Goal: Information Seeking & Learning: Learn about a topic

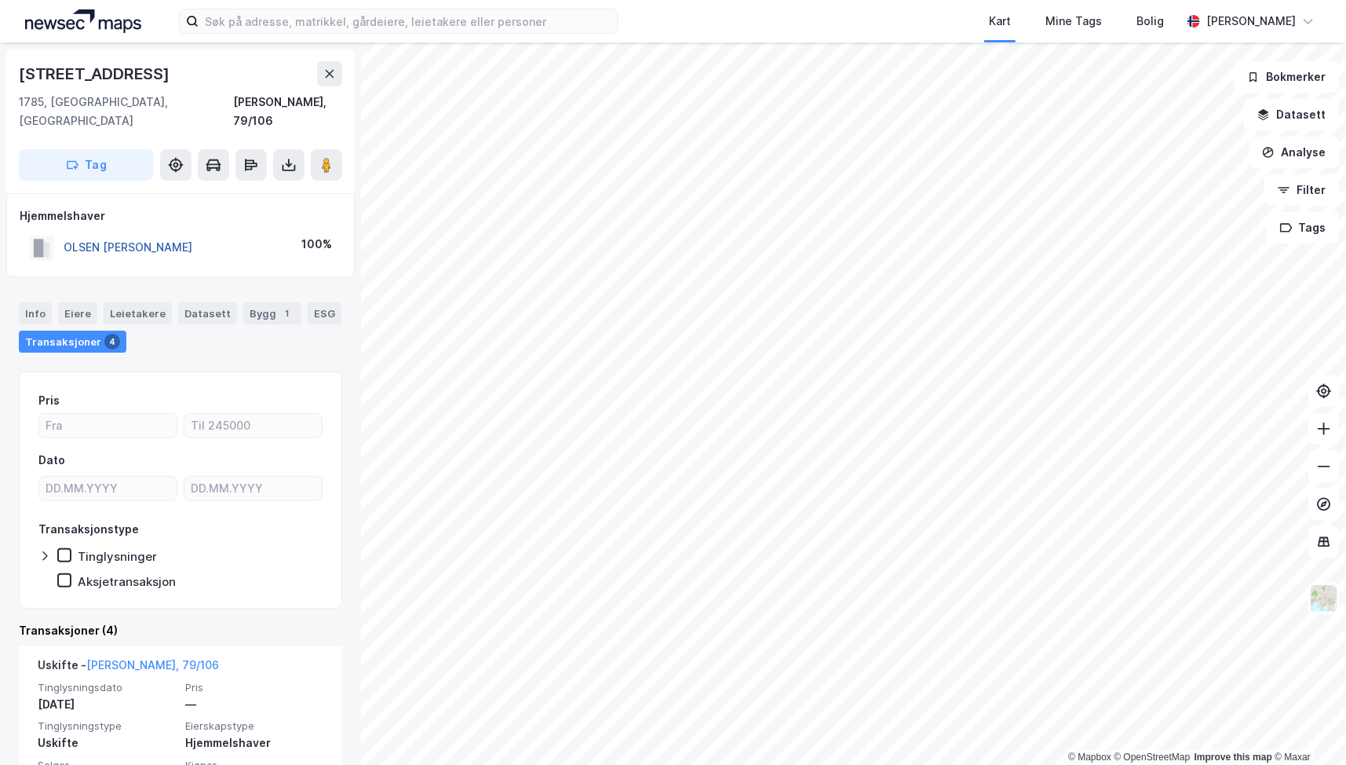
click at [0, 0] on button "OLSEN [PERSON_NAME]" at bounding box center [0, 0] width 0 height 0
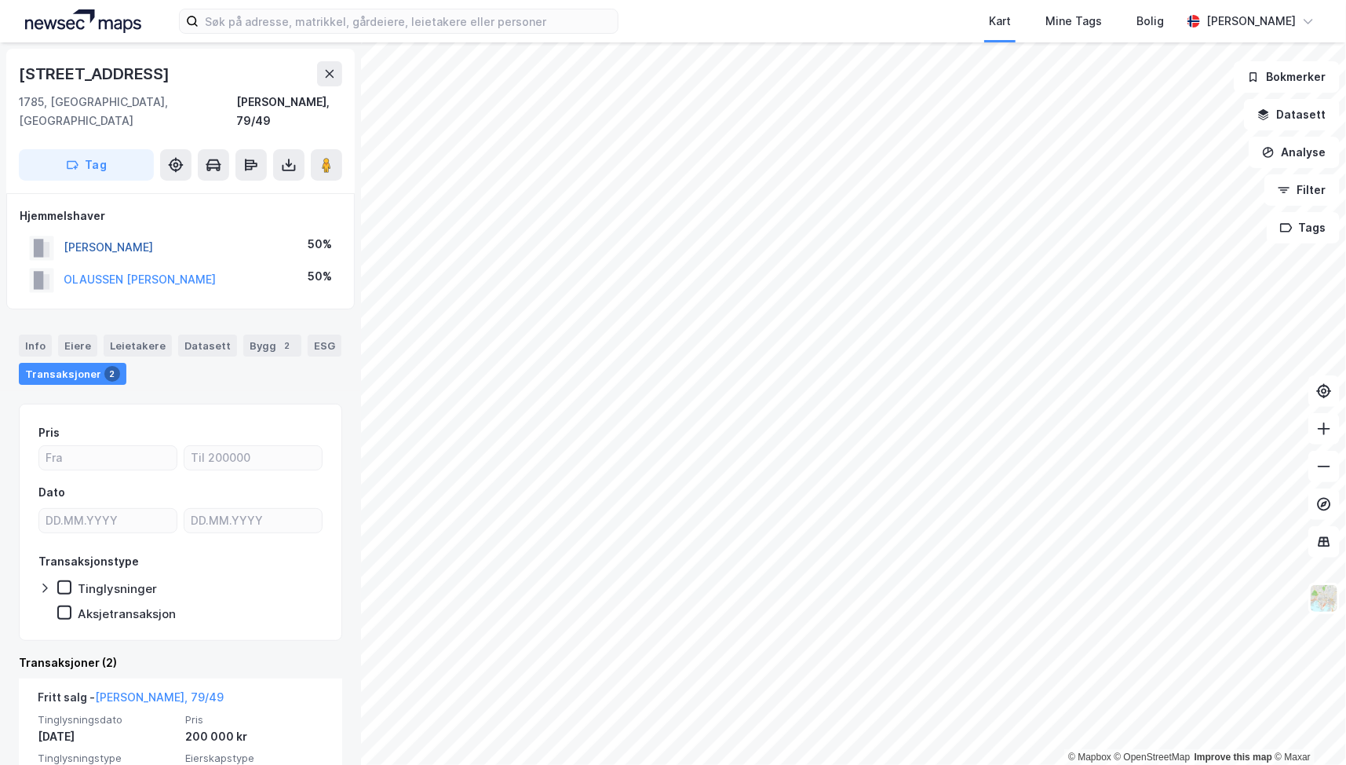
click at [0, 0] on button "[PERSON_NAME]" at bounding box center [0, 0] width 0 height 0
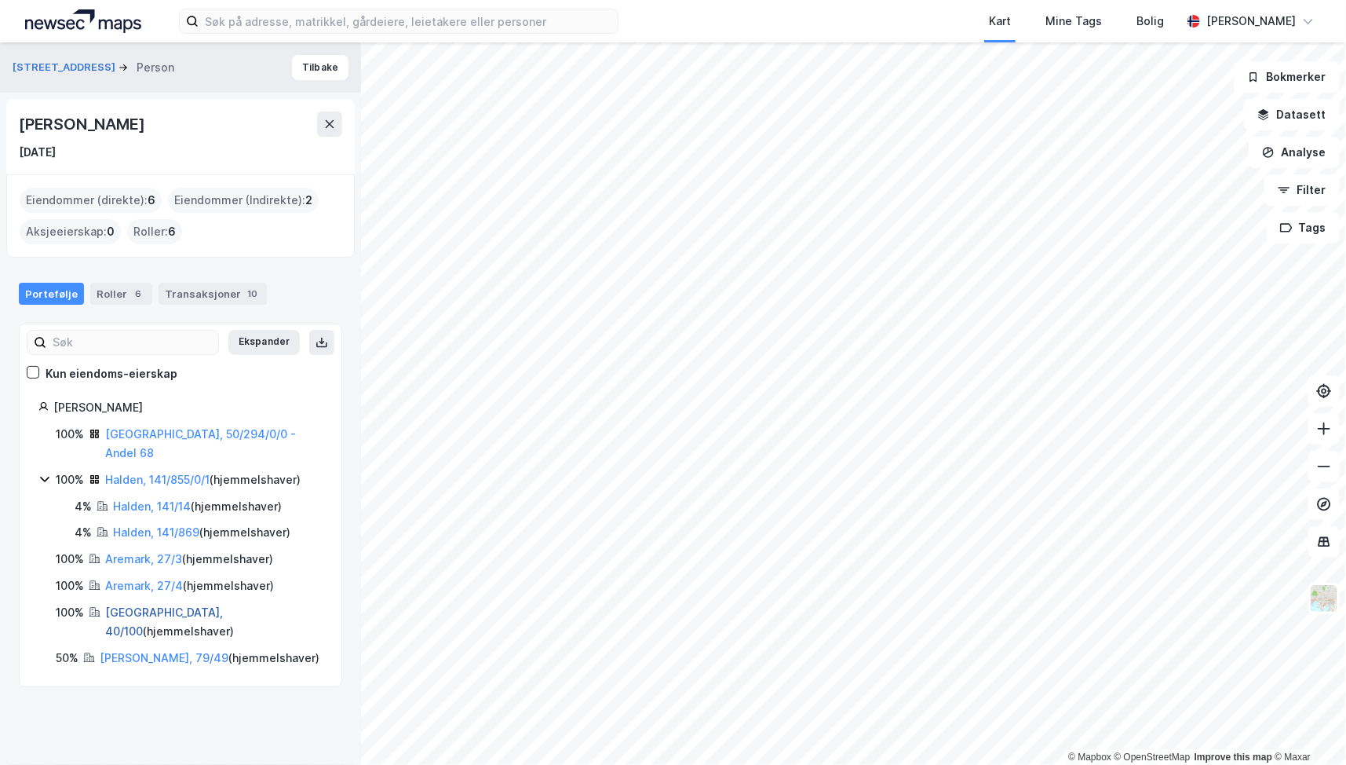
click at [129, 605] on link "[GEOGRAPHIC_DATA], 40/100" at bounding box center [164, 621] width 118 height 32
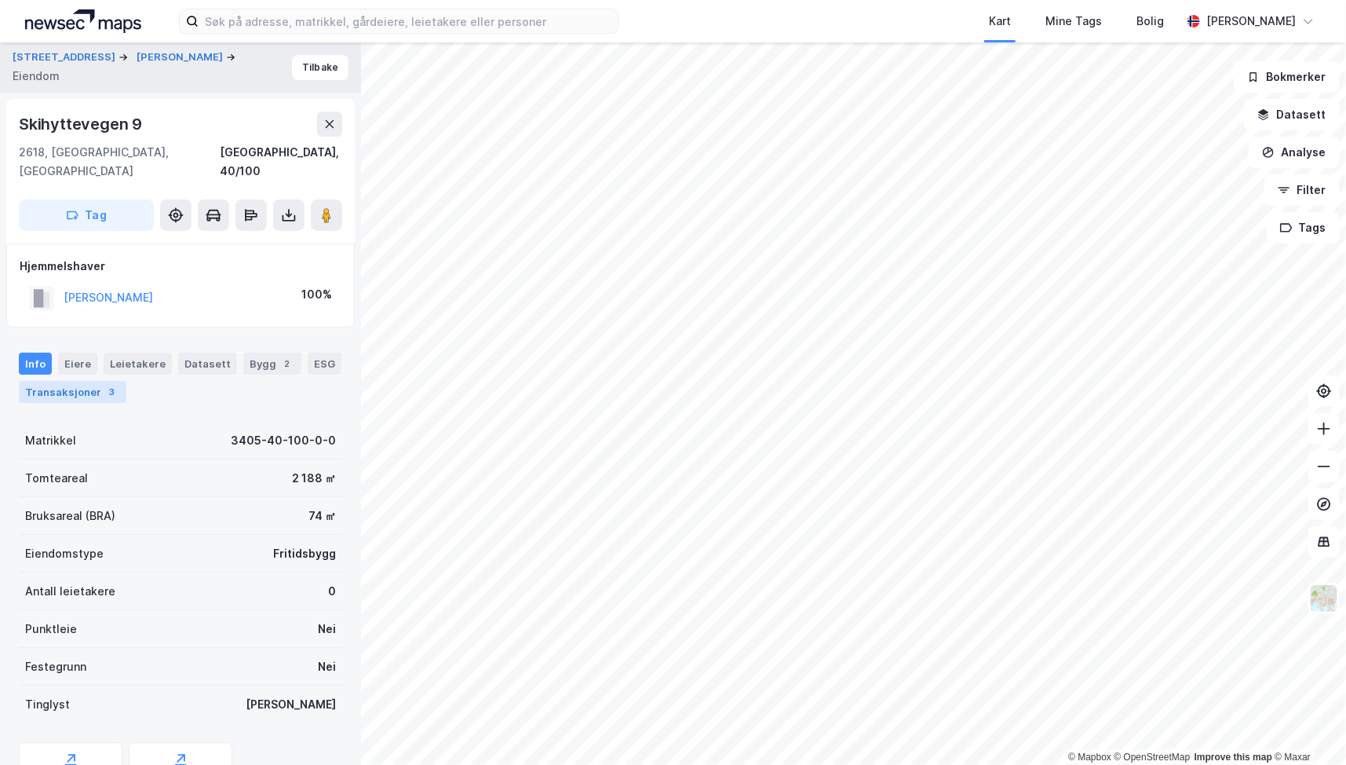
click at [74, 381] on div "Transaksjoner 3" at bounding box center [73, 392] width 108 height 22
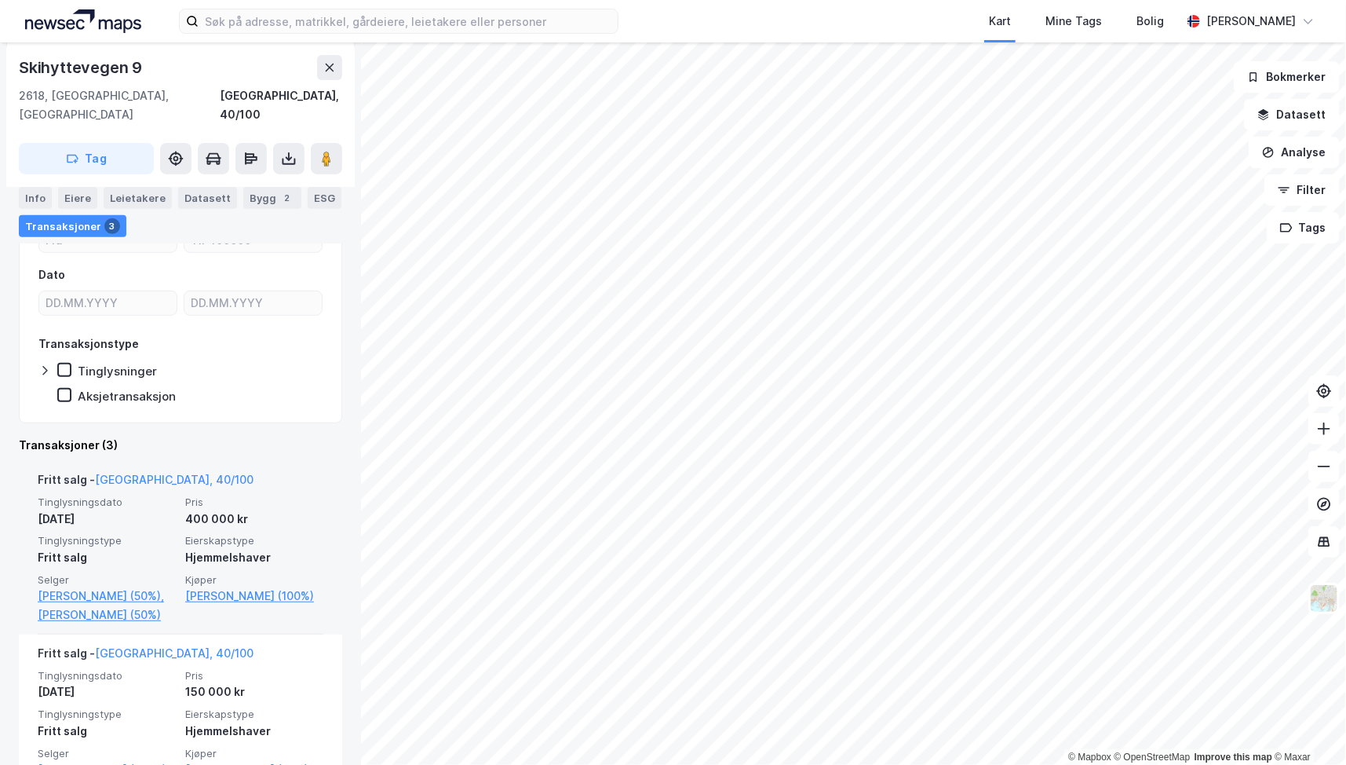
scroll to position [419, 0]
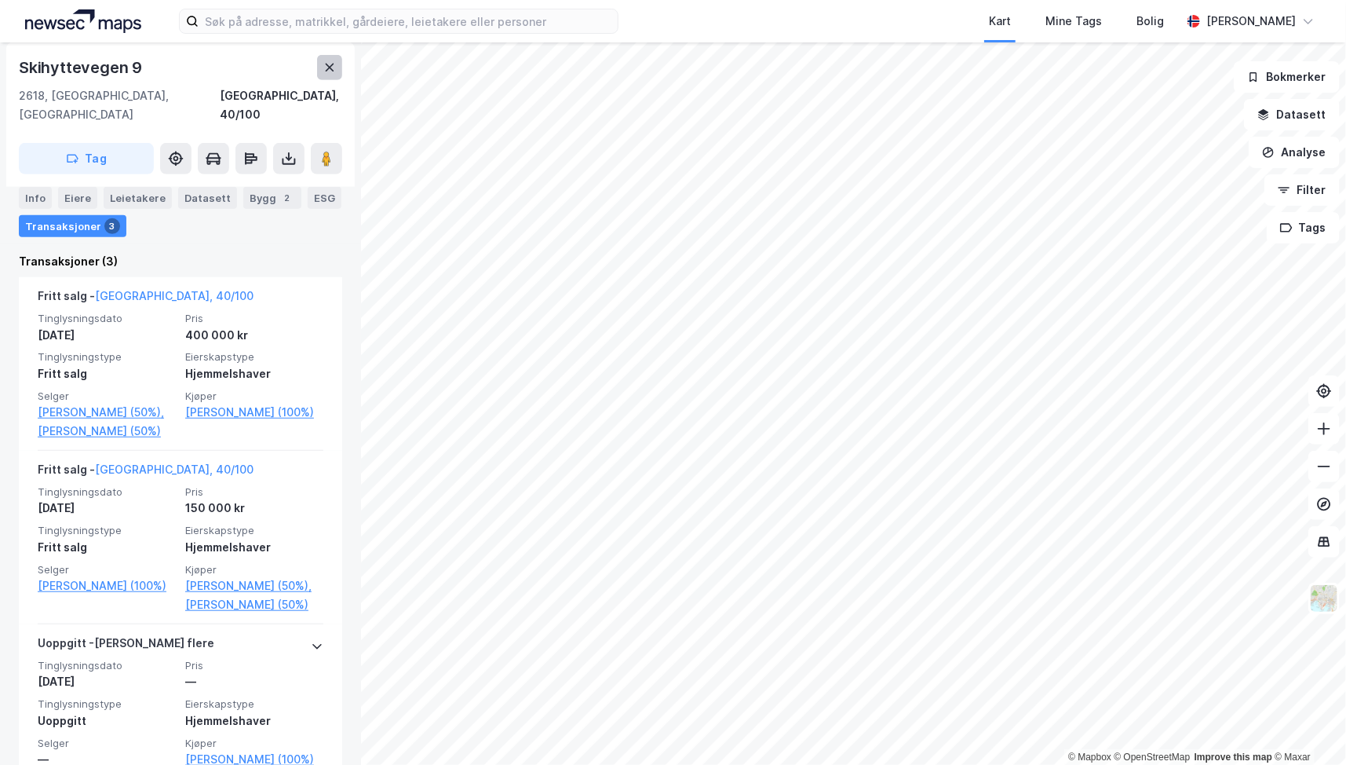
click at [326, 62] on icon at bounding box center [329, 67] width 13 height 13
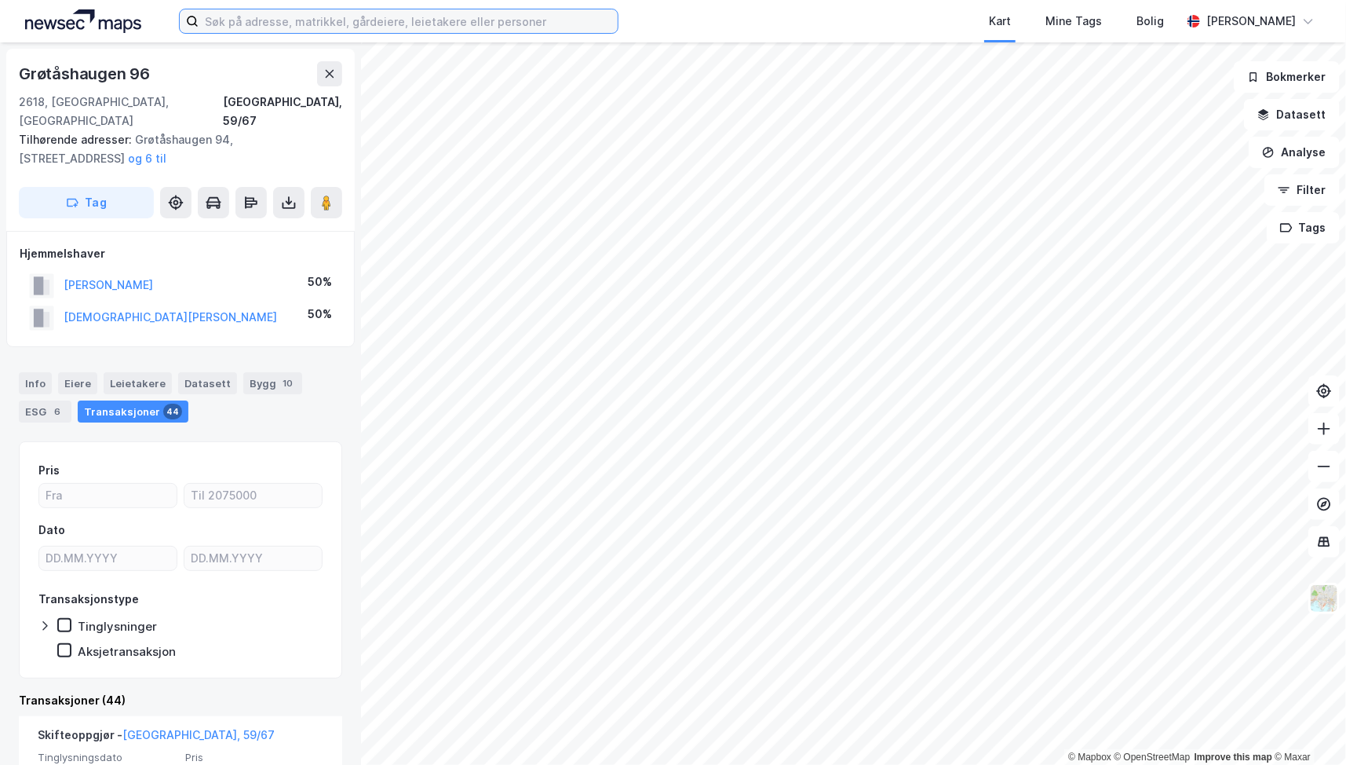
click at [481, 26] on input at bounding box center [408, 21] width 419 height 24
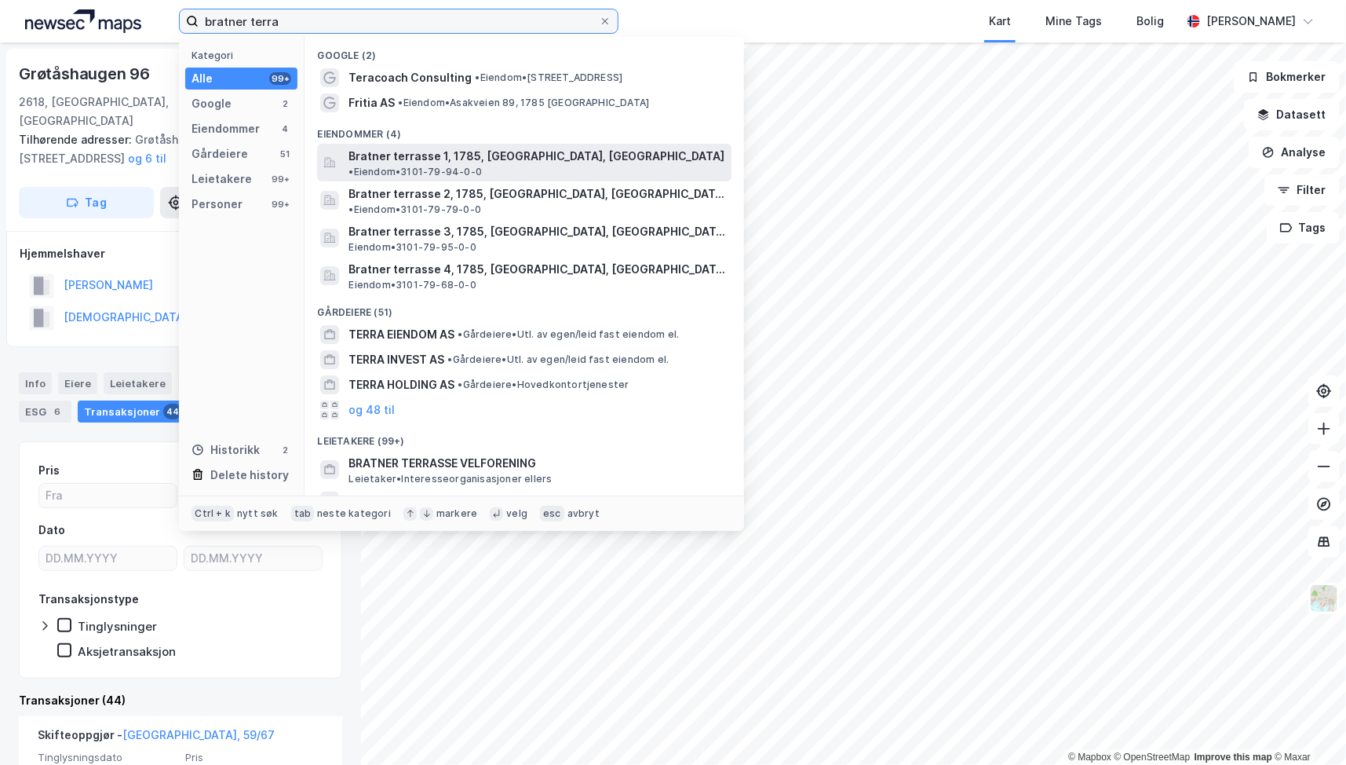
type input "bratner terra"
click at [395, 155] on span "Bratner terrasse 1, 1785, [GEOGRAPHIC_DATA], [GEOGRAPHIC_DATA]" at bounding box center [537, 156] width 376 height 19
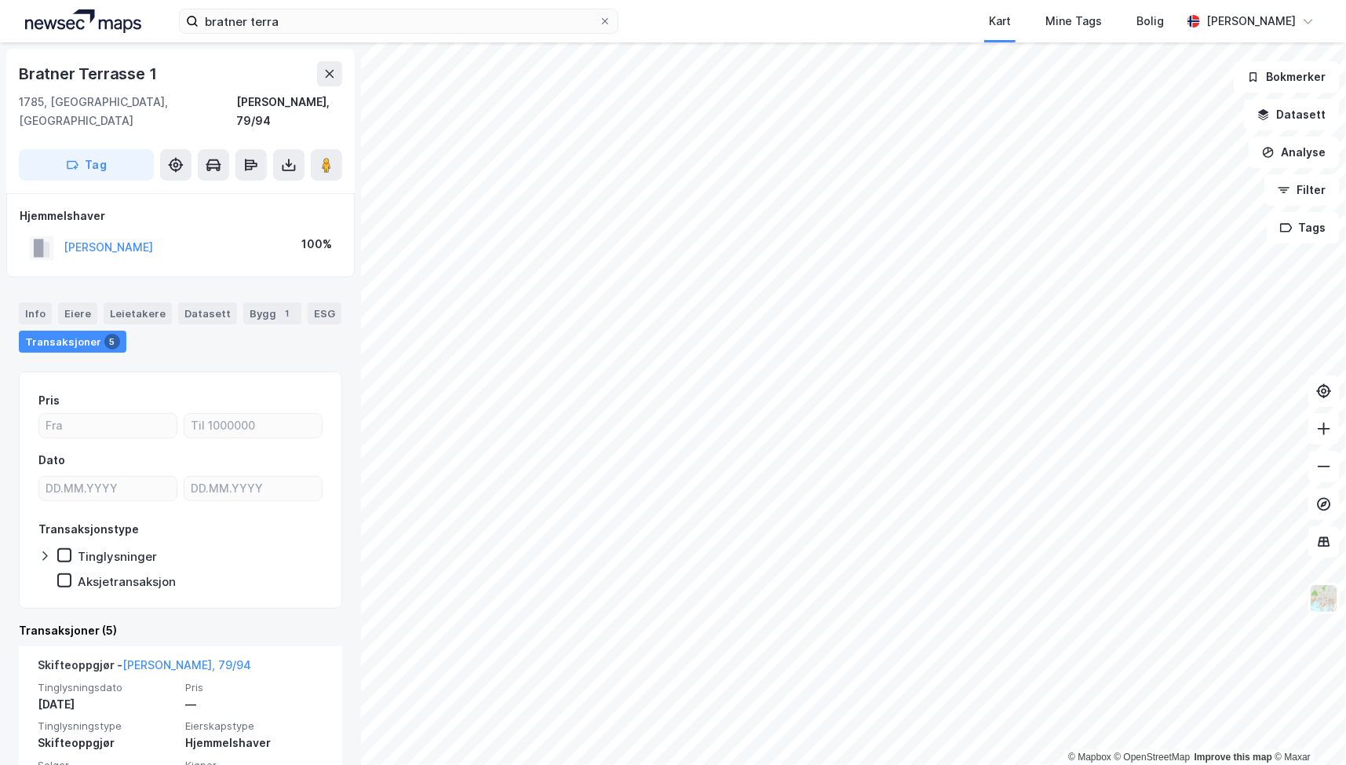
click at [119, 238] on div "[PERSON_NAME]" at bounding box center [108, 247] width 89 height 19
click at [0, 0] on button "[PERSON_NAME]" at bounding box center [0, 0] width 0 height 0
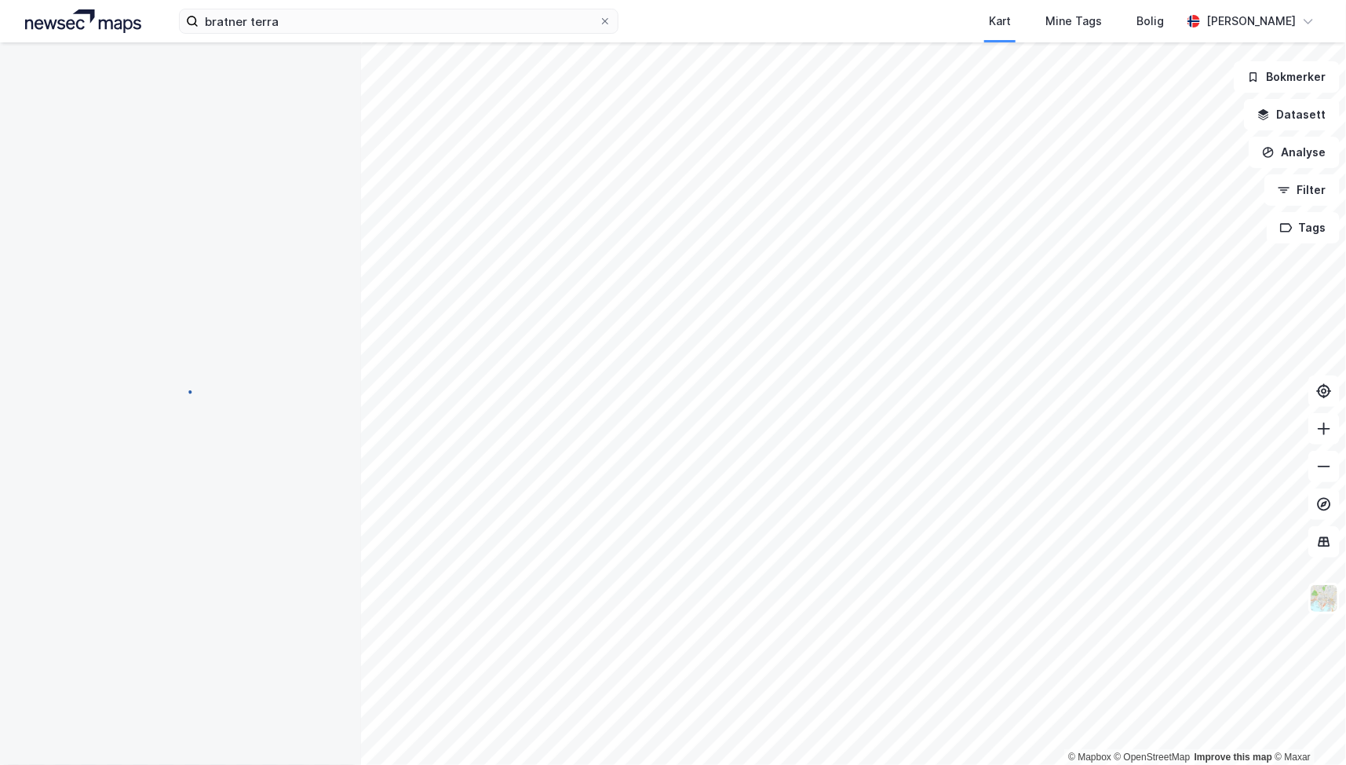
scroll to position [67, 0]
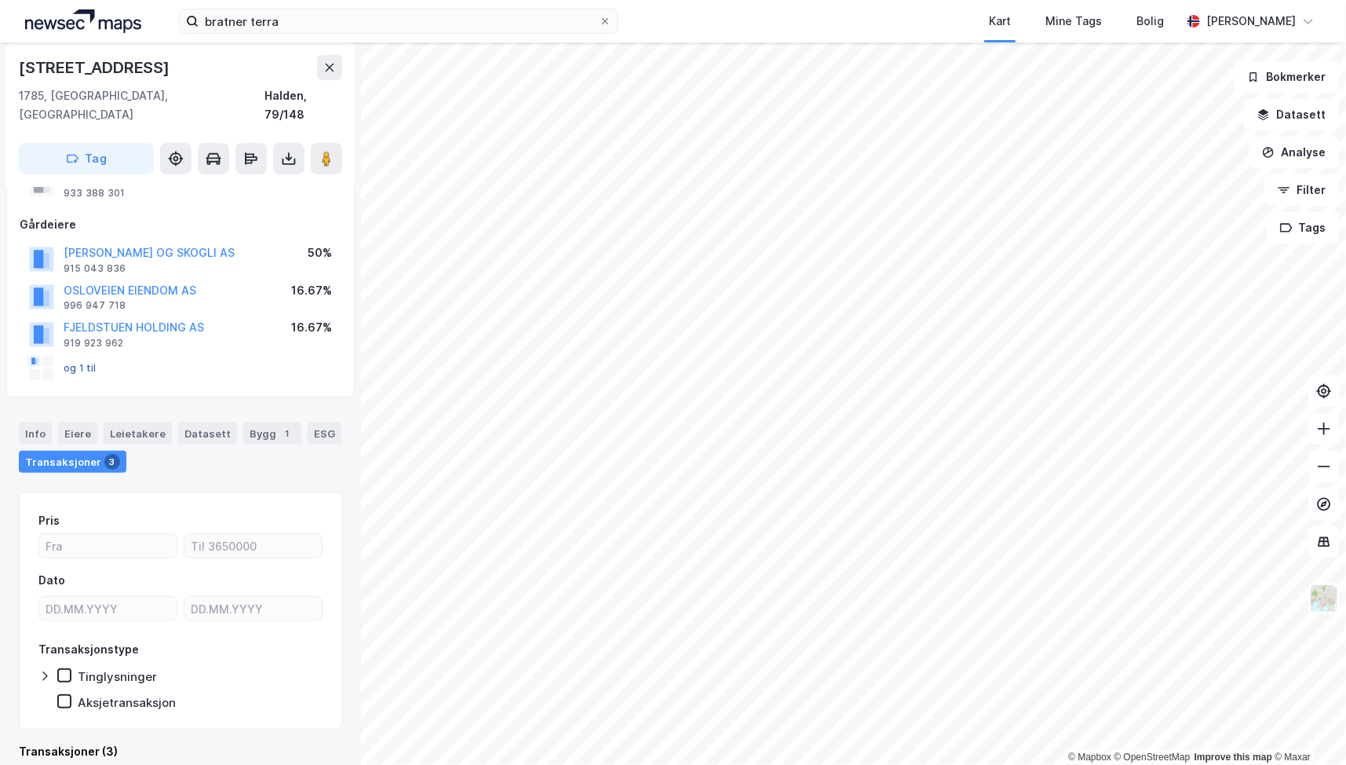
click at [0, 0] on button "og 1 til" at bounding box center [0, 0] width 0 height 0
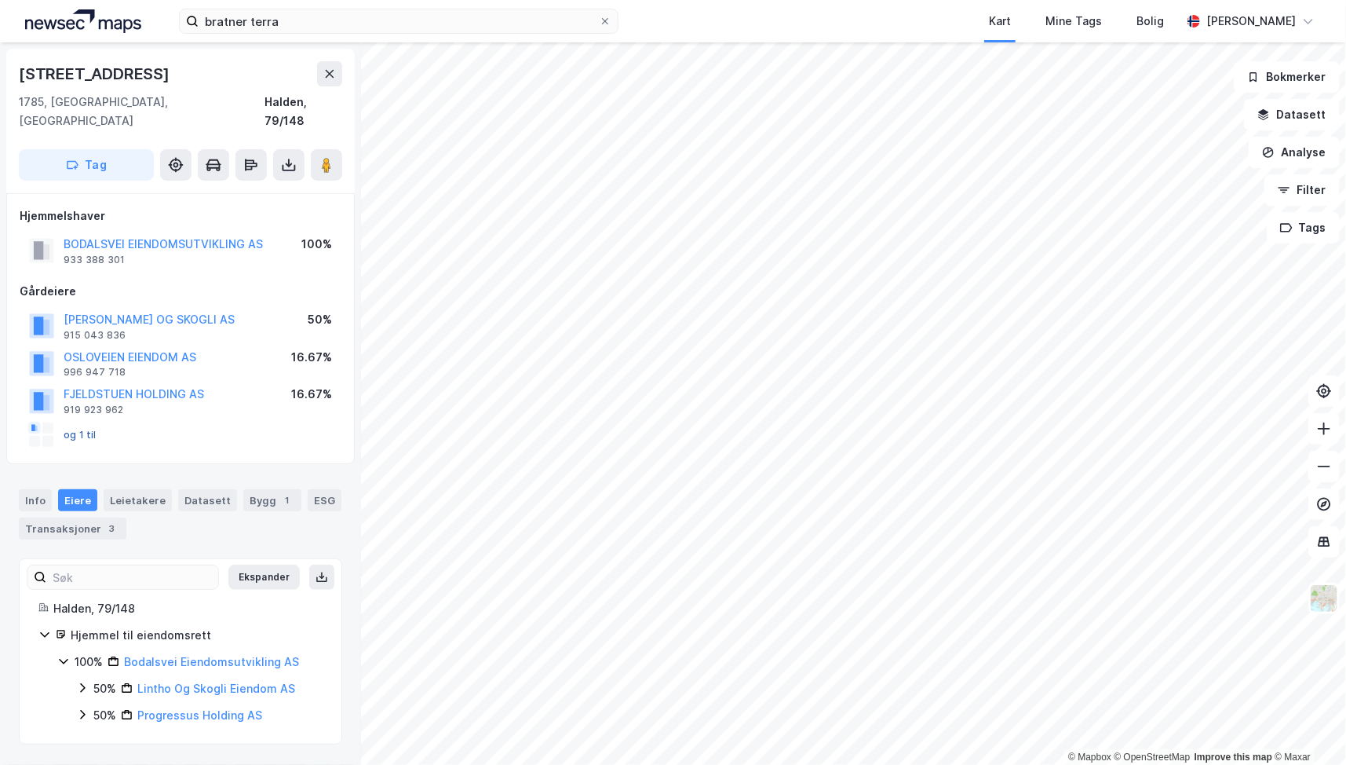
click at [0, 0] on button "og 1 til" at bounding box center [0, 0] width 0 height 0
click at [38, 422] on rect at bounding box center [34, 428] width 13 height 13
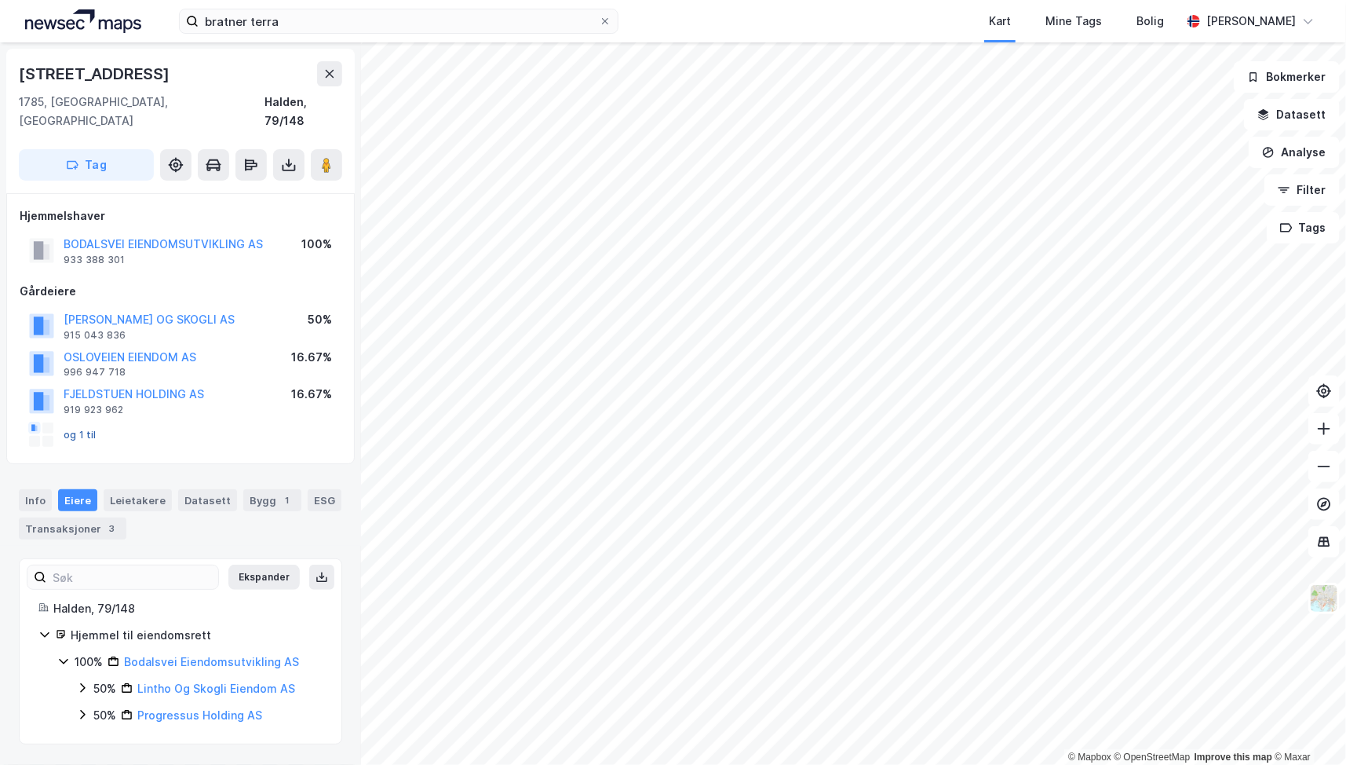
click at [0, 0] on button "og 1 til" at bounding box center [0, 0] width 0 height 0
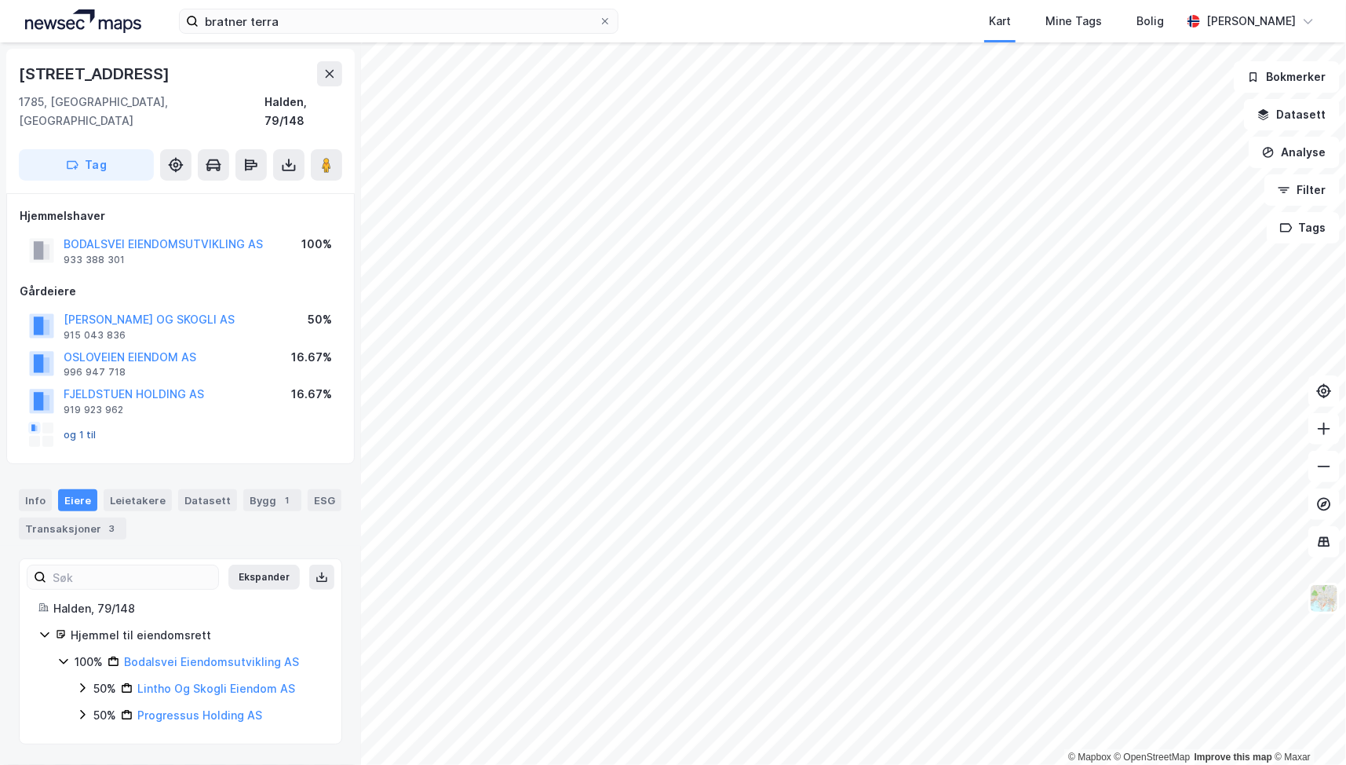
click at [0, 0] on button "og 1 til" at bounding box center [0, 0] width 0 height 0
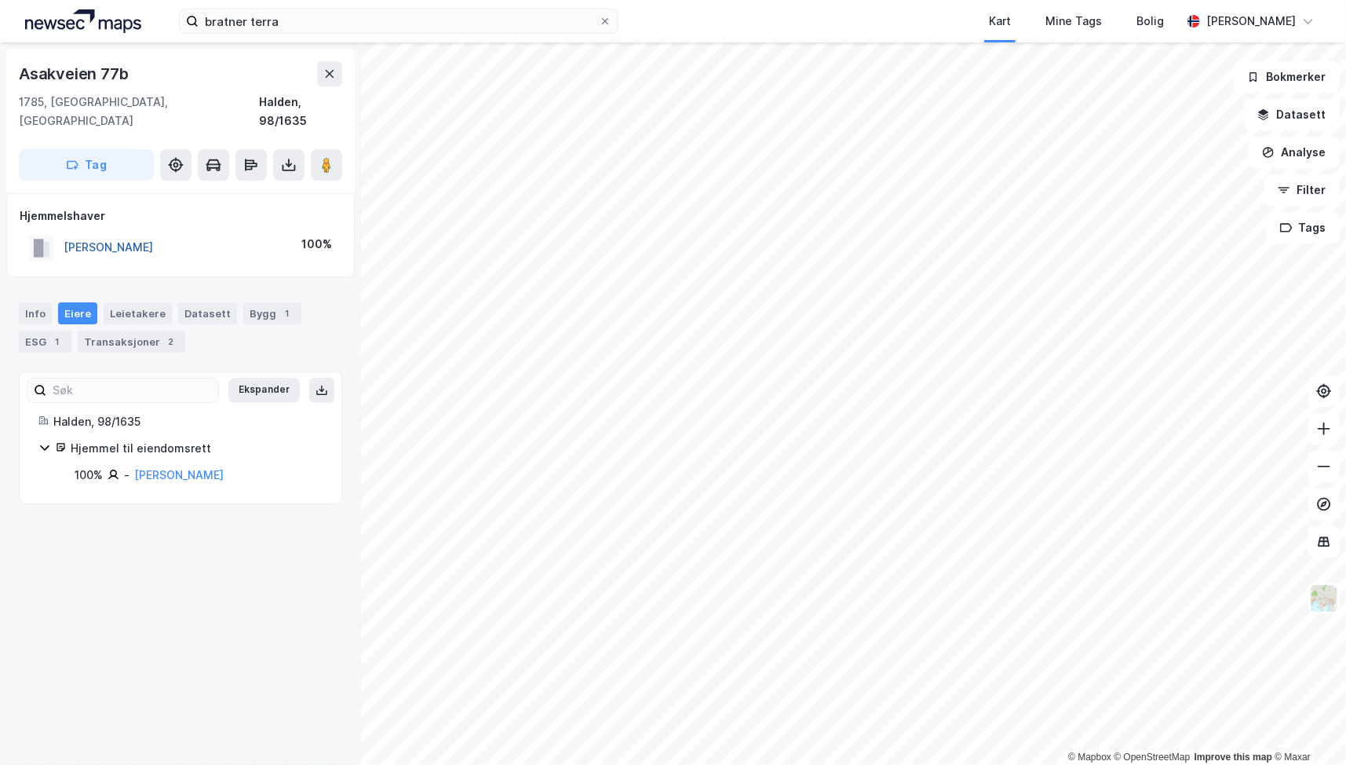
click at [0, 0] on button "[PERSON_NAME]" at bounding box center [0, 0] width 0 height 0
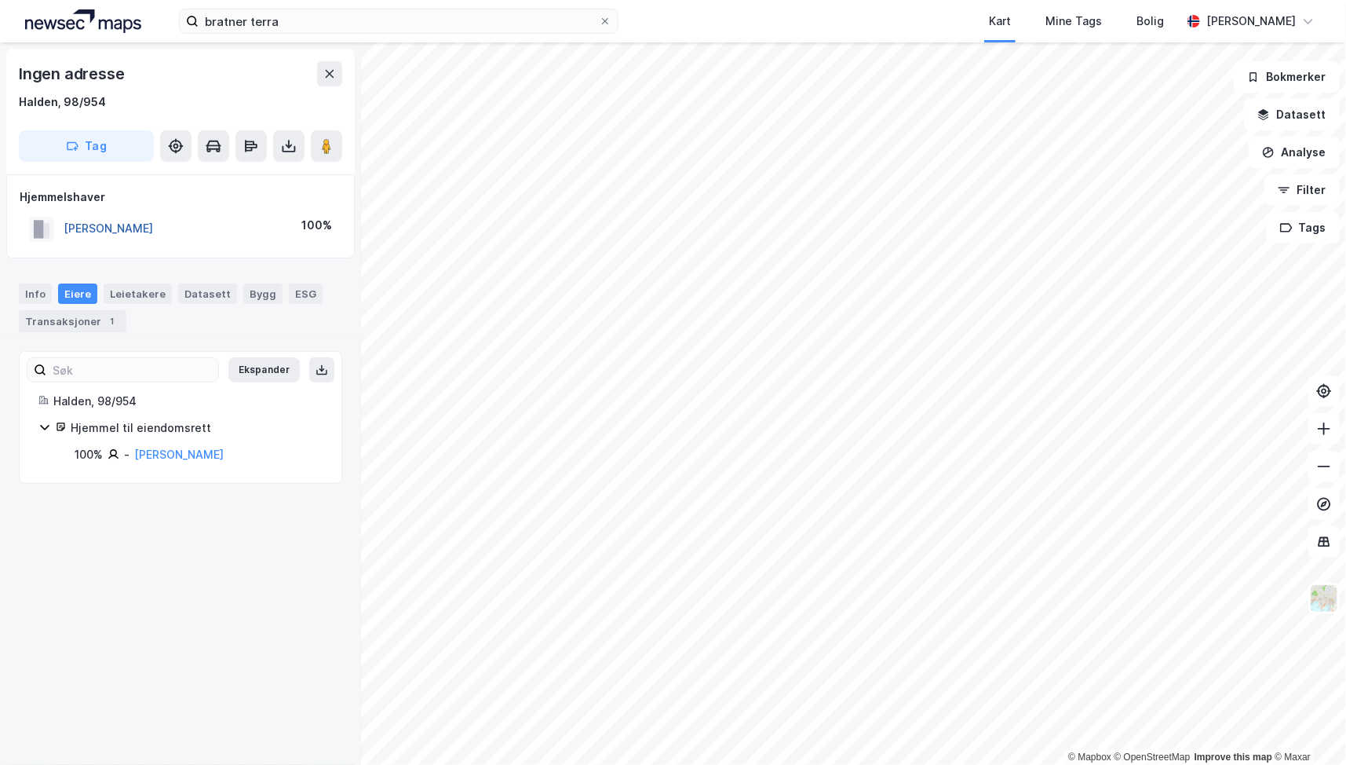
click at [0, 0] on button "[PERSON_NAME]" at bounding box center [0, 0] width 0 height 0
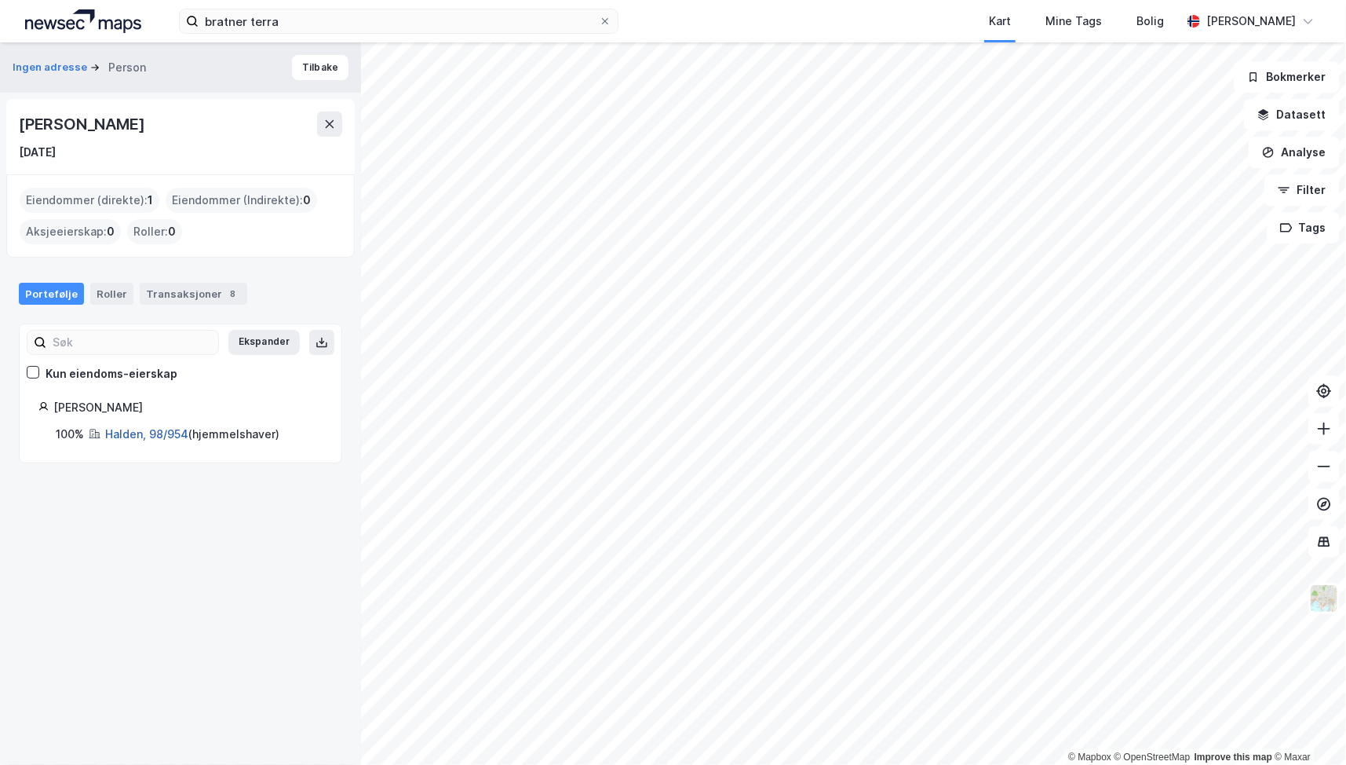
click at [174, 434] on link "Halden, 98/954" at bounding box center [146, 433] width 83 height 13
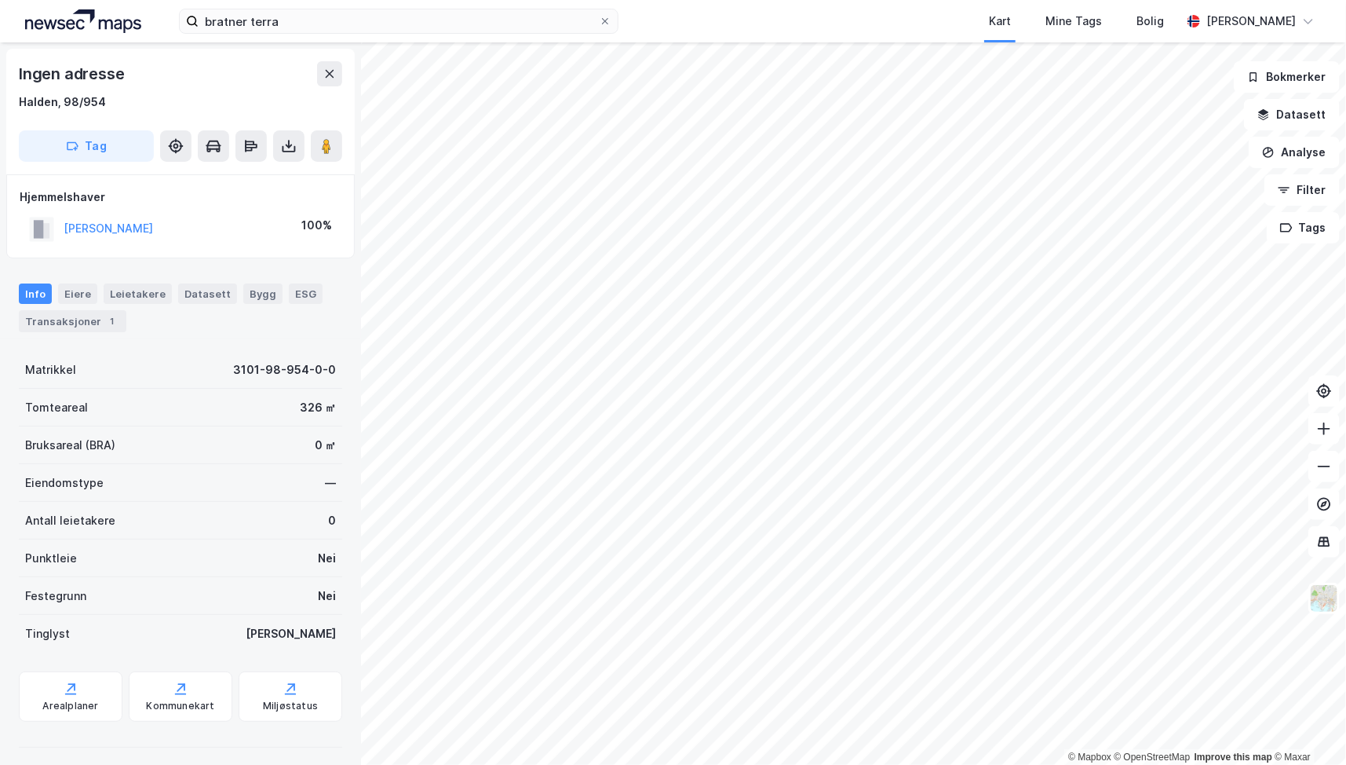
scroll to position [6, 0]
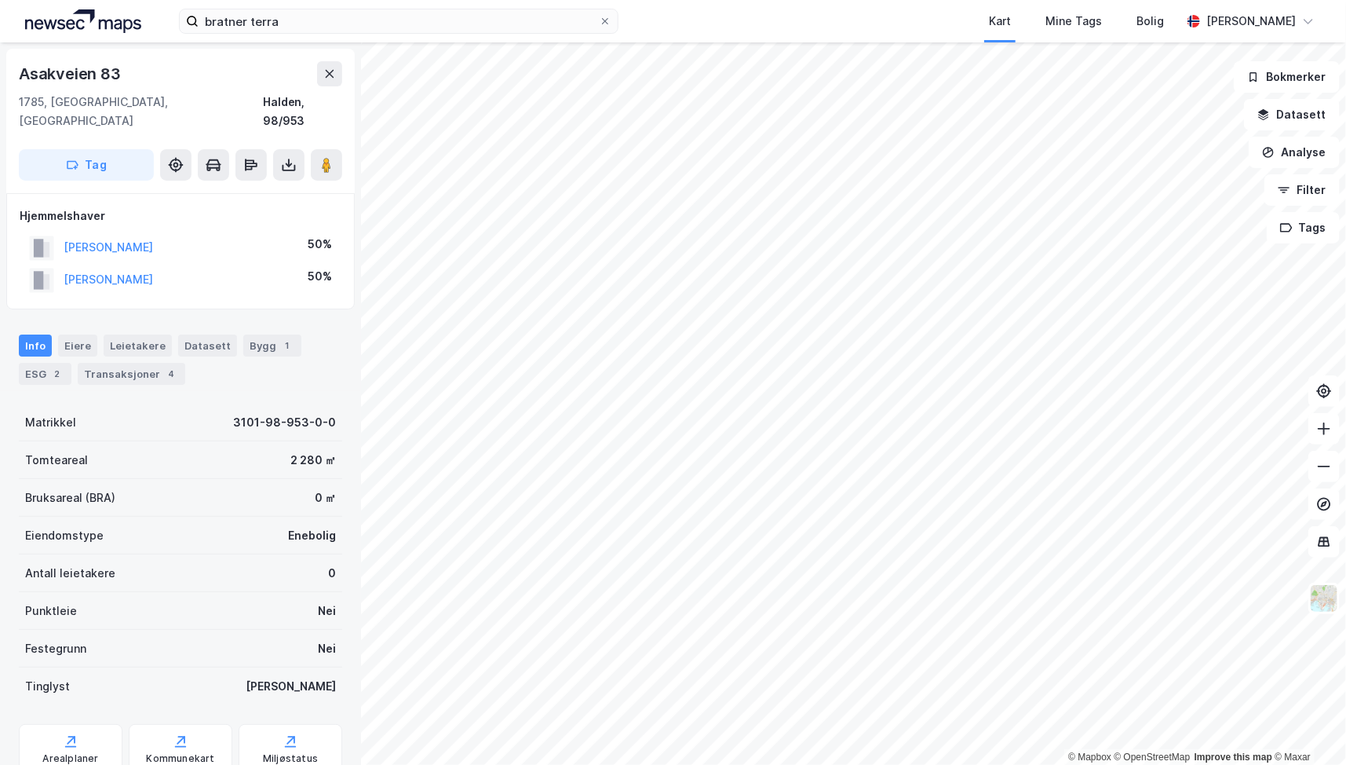
scroll to position [6, 0]
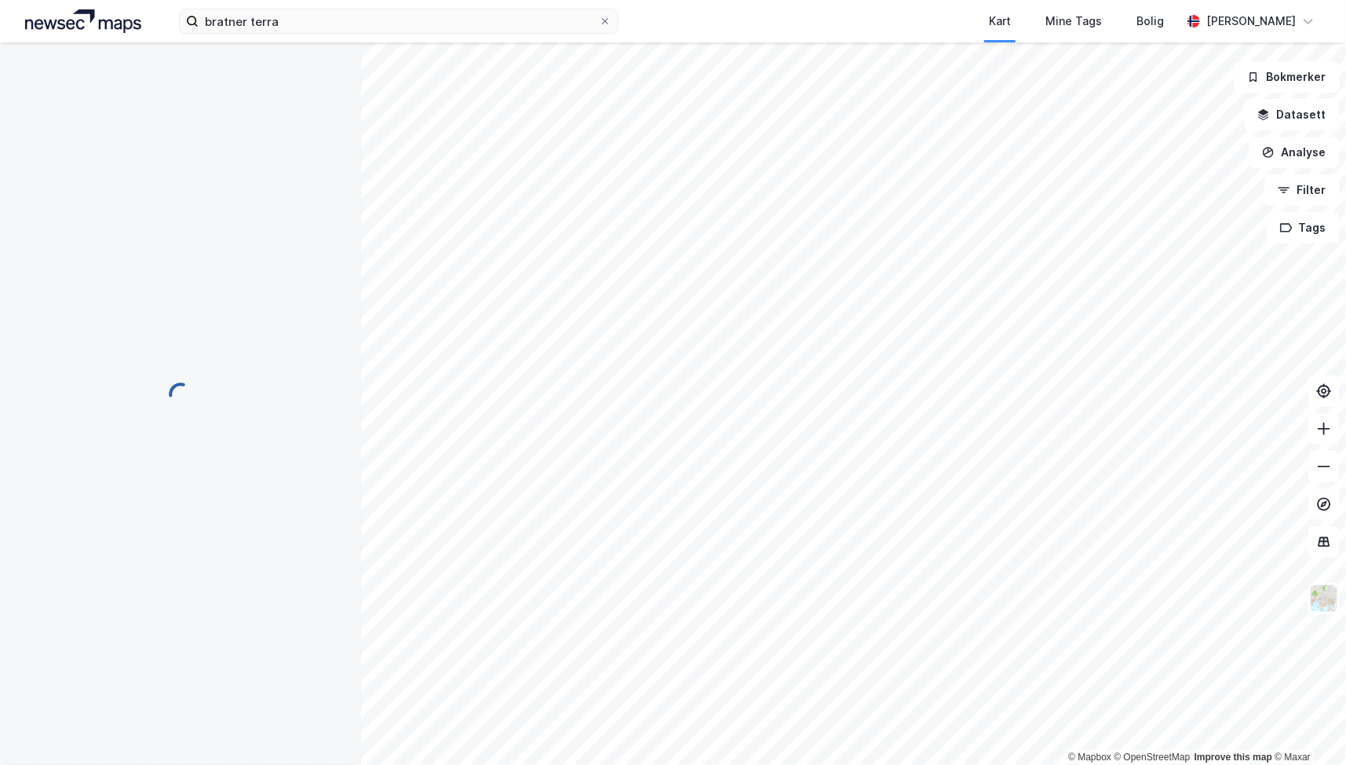
scroll to position [6, 0]
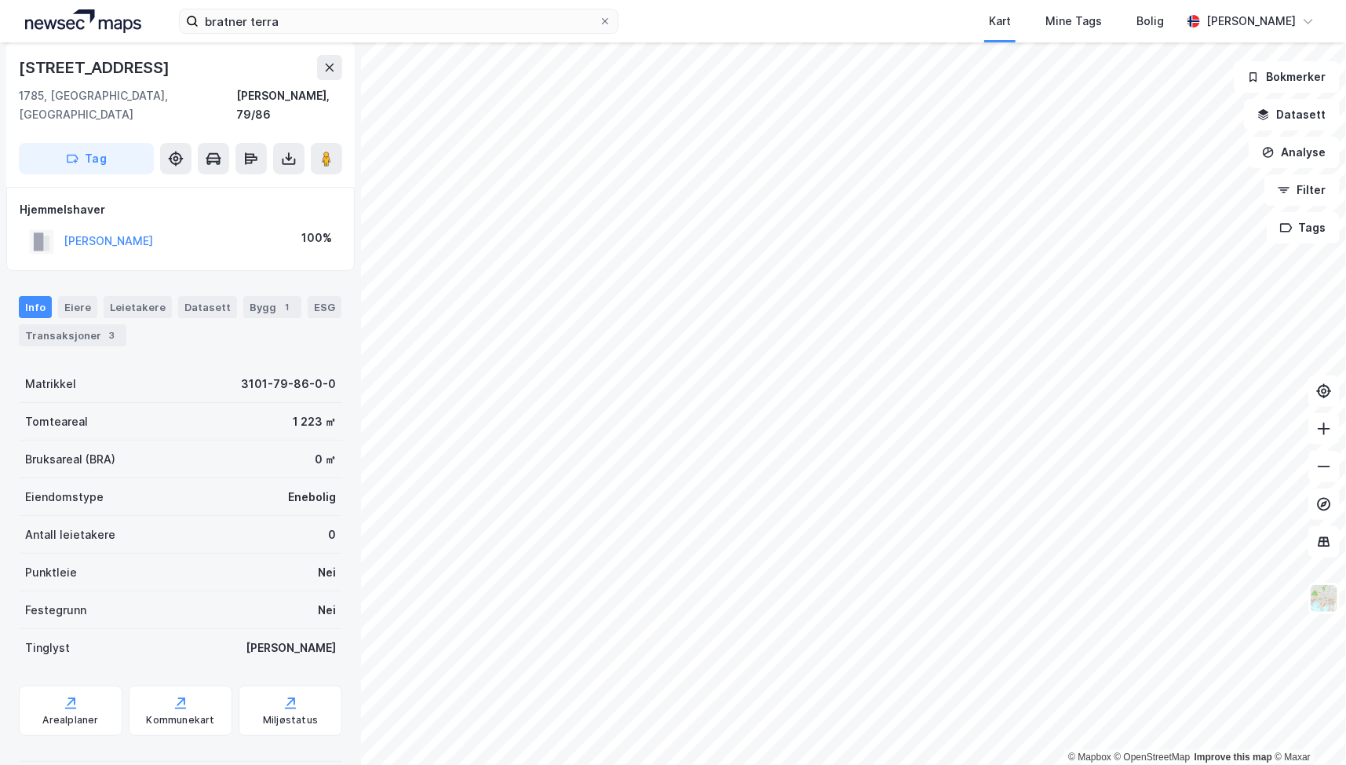
scroll to position [6, 0]
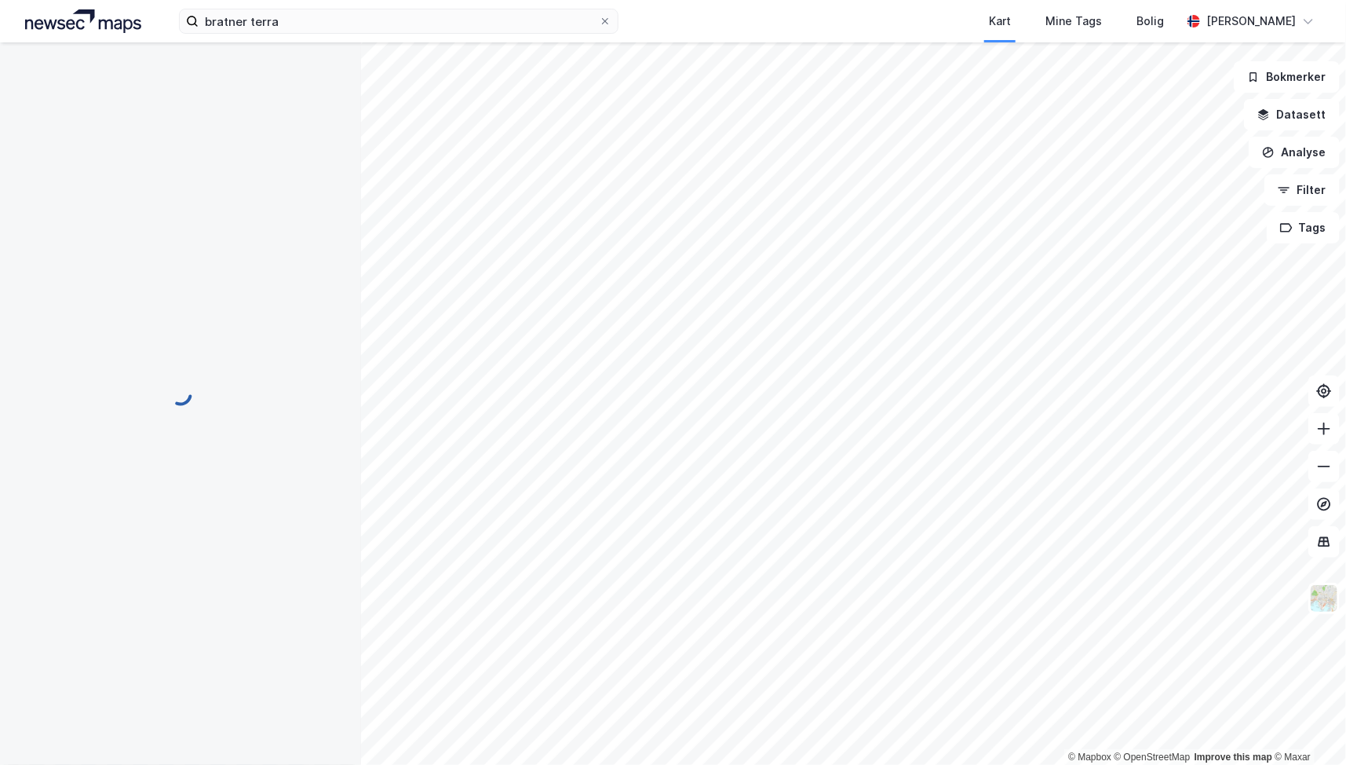
scroll to position [6, 0]
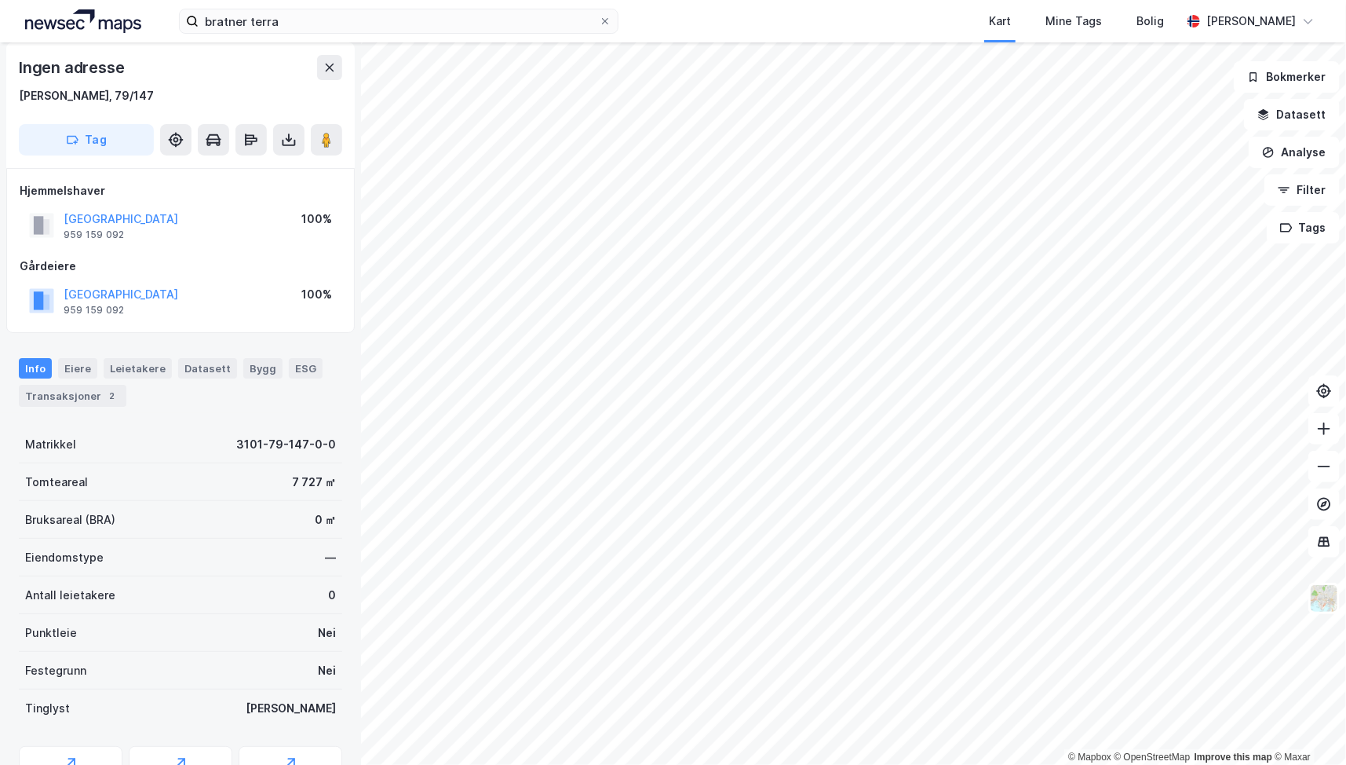
scroll to position [6, 0]
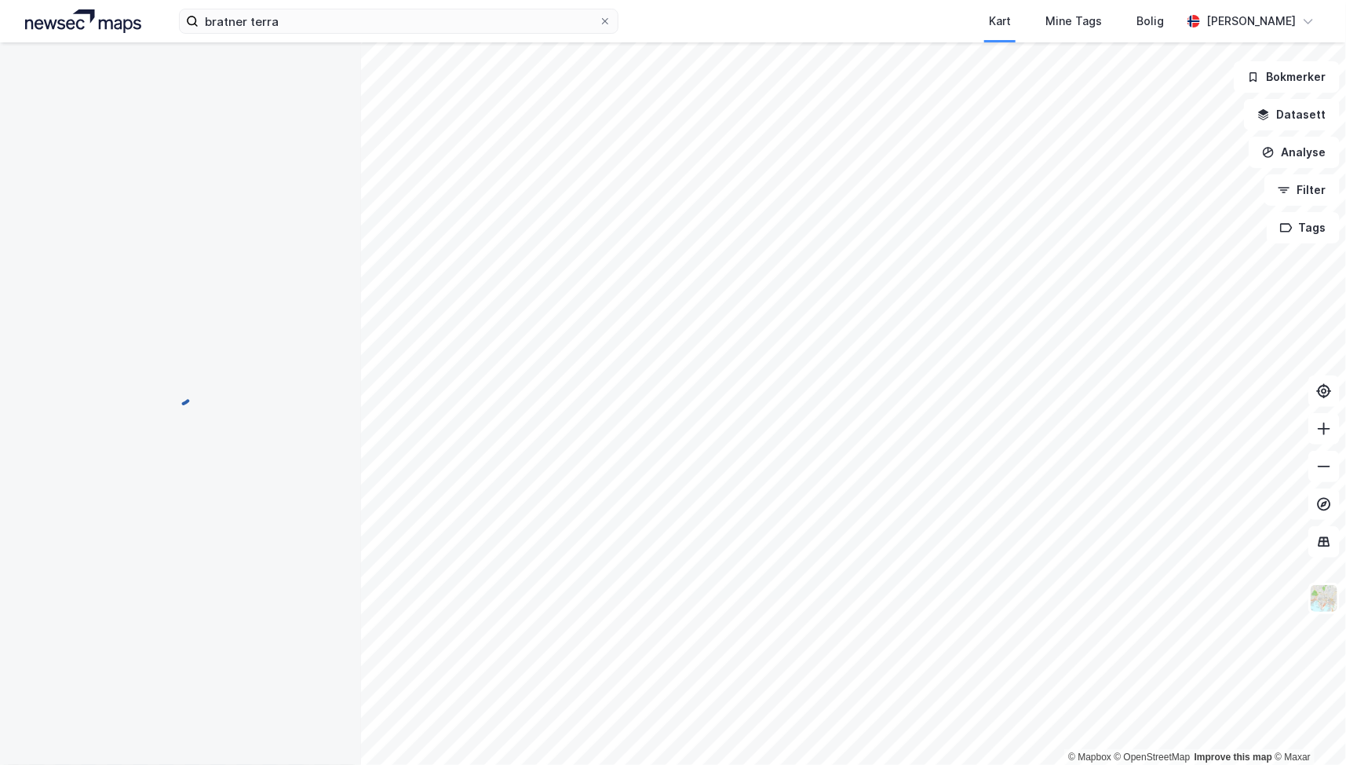
scroll to position [6, 0]
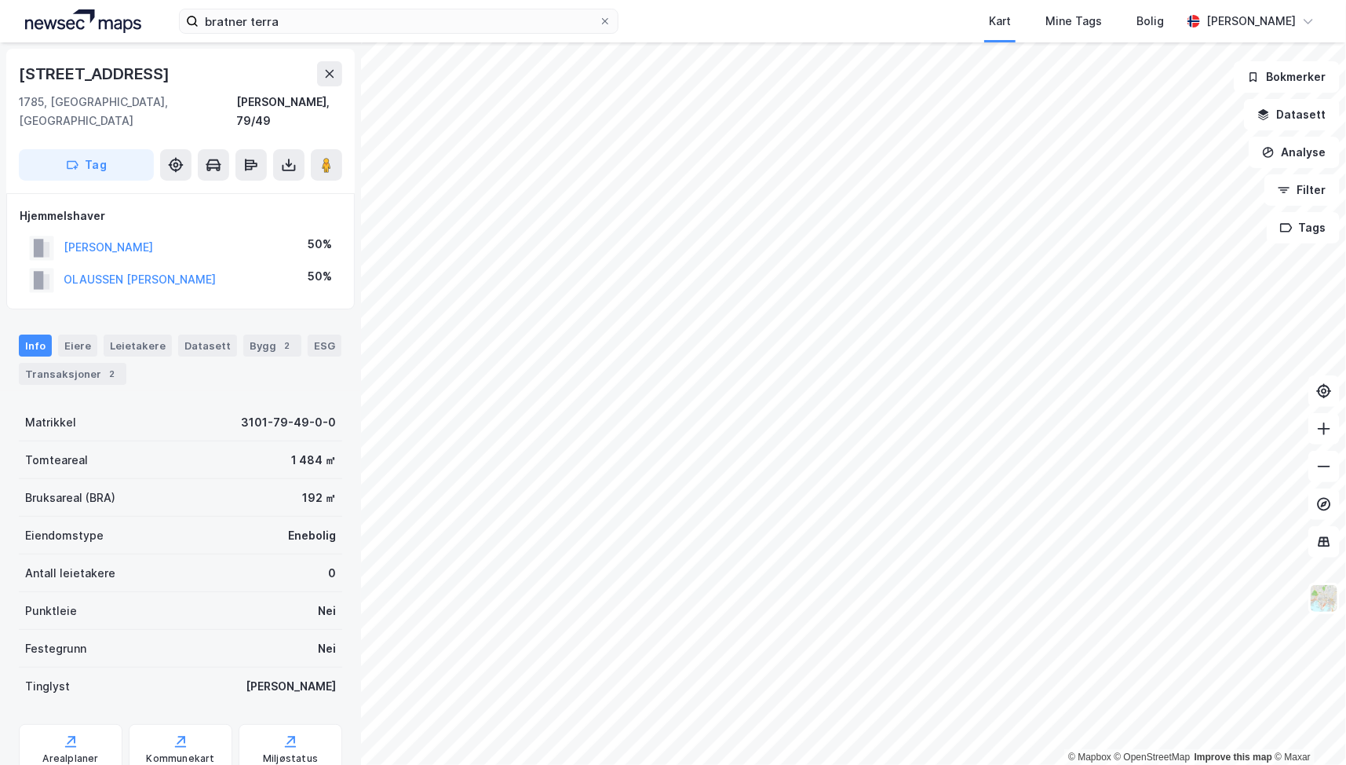
scroll to position [6, 0]
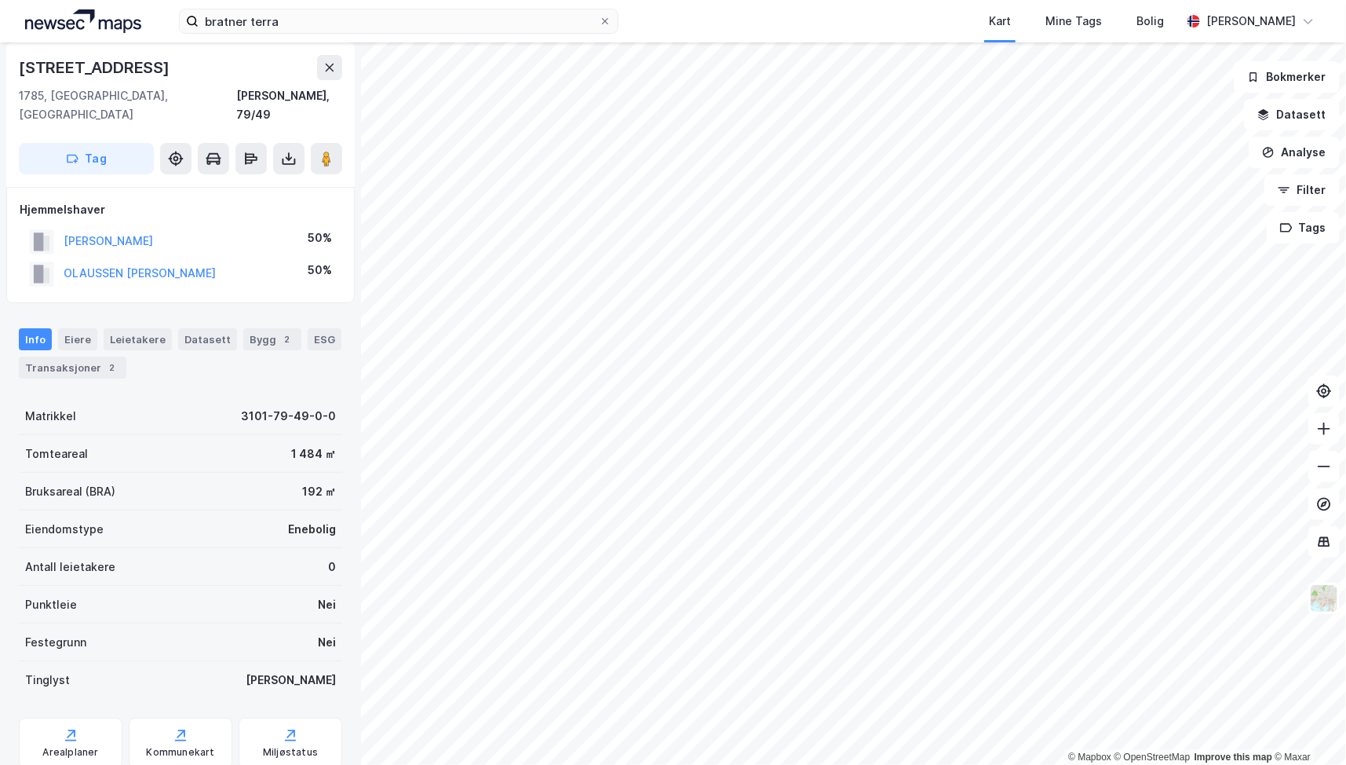
scroll to position [6, 0]
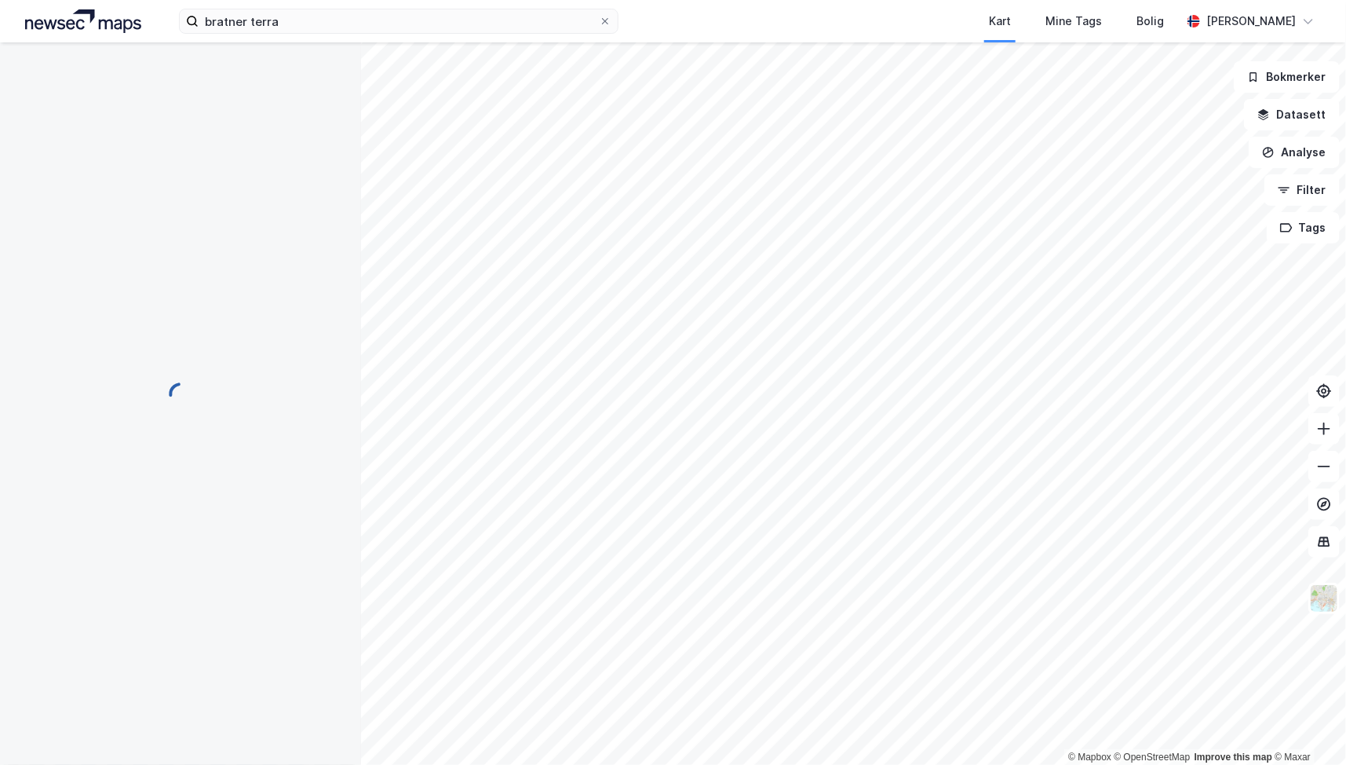
scroll to position [6, 0]
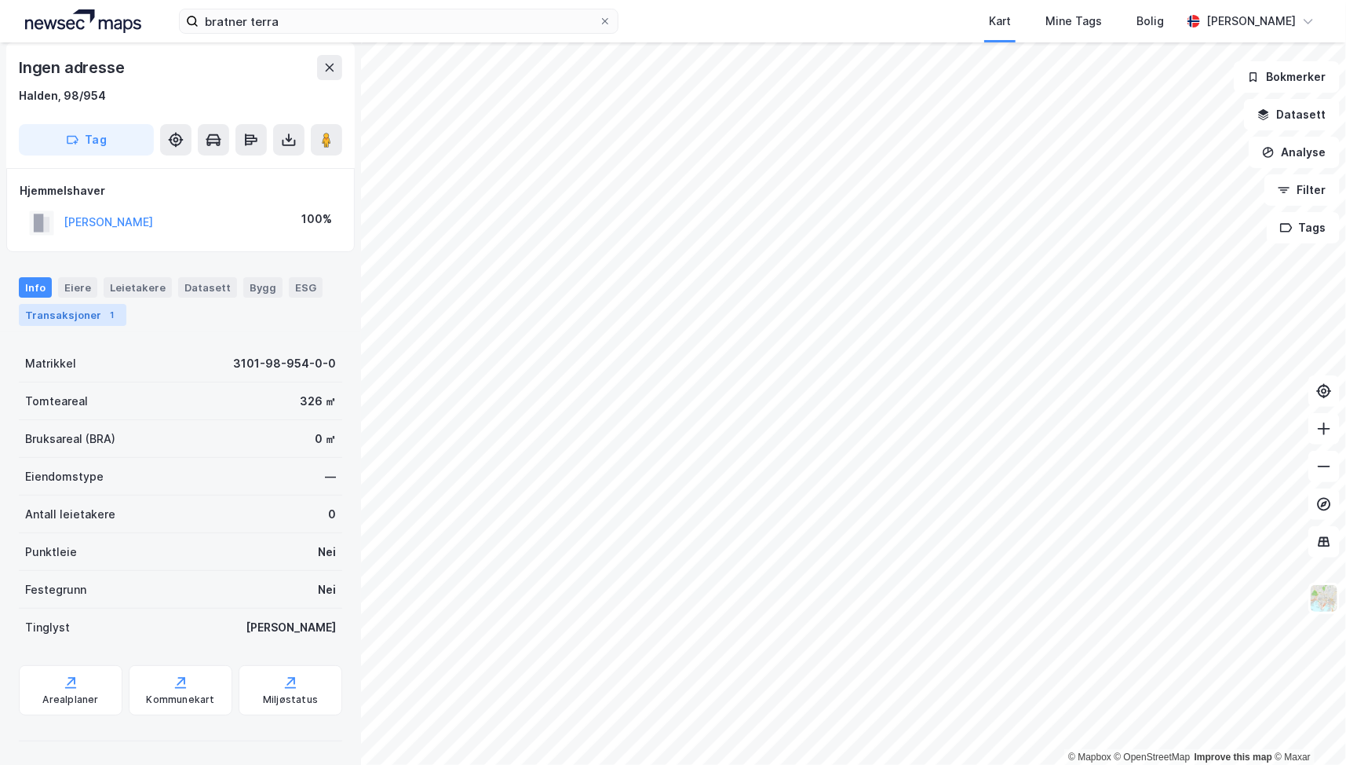
click at [86, 313] on div "Transaksjoner 1" at bounding box center [73, 315] width 108 height 22
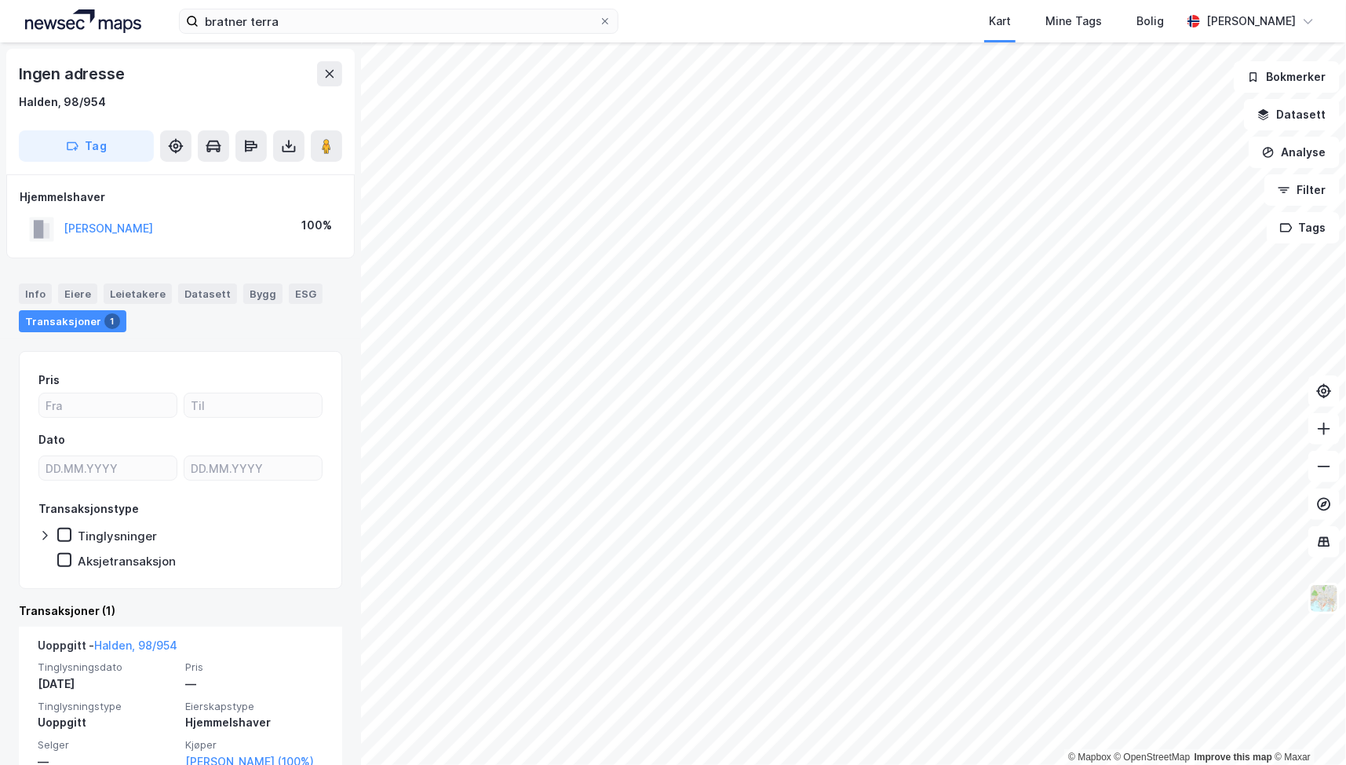
scroll to position [51, 0]
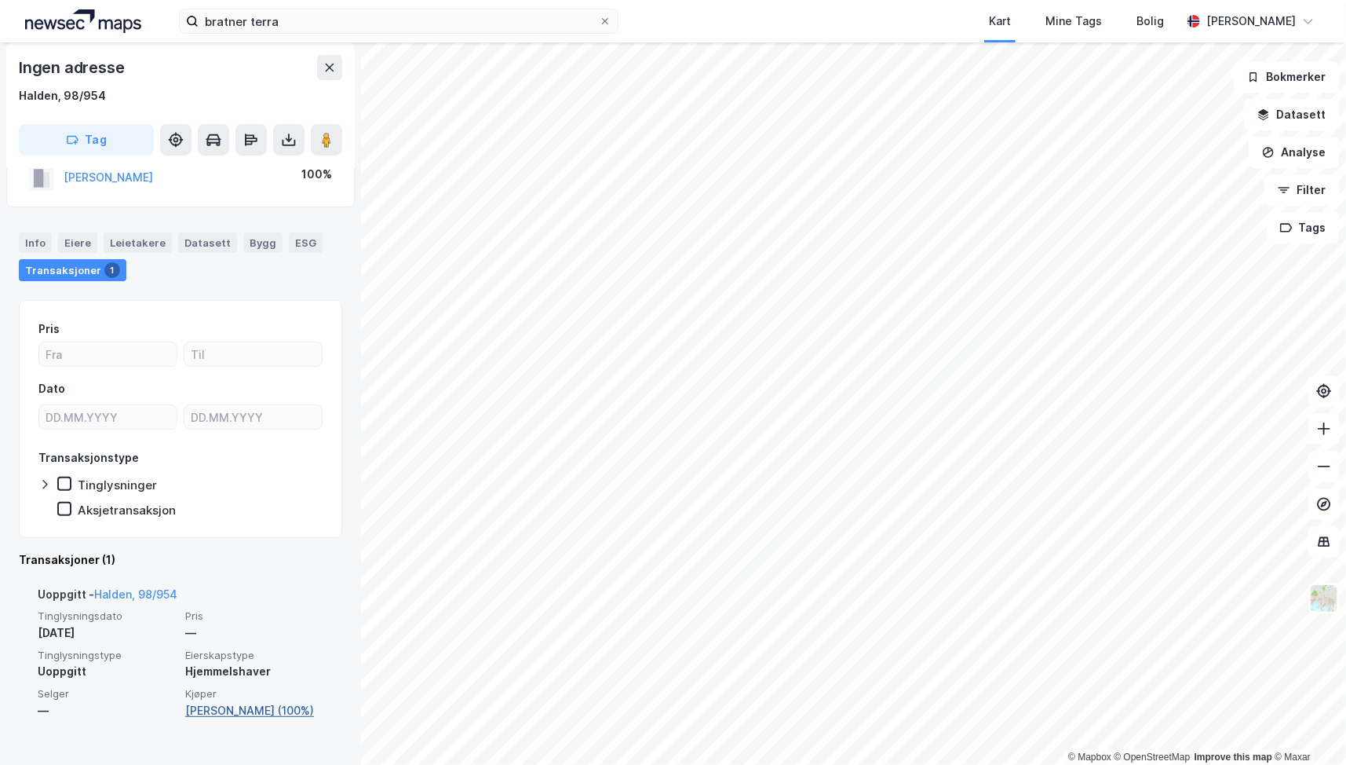
click at [228, 706] on link "[PERSON_NAME] (100%)" at bounding box center [254, 710] width 138 height 19
